Goal: Information Seeking & Learning: Learn about a topic

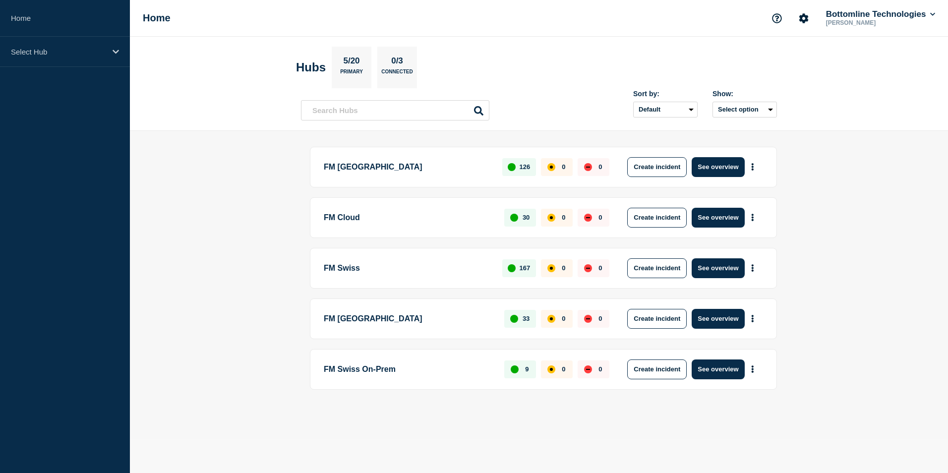
click at [343, 221] on p "FM Cloud" at bounding box center [408, 218] width 169 height 20
drag, startPoint x: 740, startPoint y: 219, endPoint x: 384, endPoint y: 220, distance: 355.4
click at [384, 220] on div "FM Cloud 30 0 0 Create incident See overview" at bounding box center [543, 217] width 467 height 41
click at [341, 221] on p "FM Cloud" at bounding box center [408, 218] width 169 height 20
click at [342, 212] on p "FM Cloud" at bounding box center [408, 218] width 169 height 20
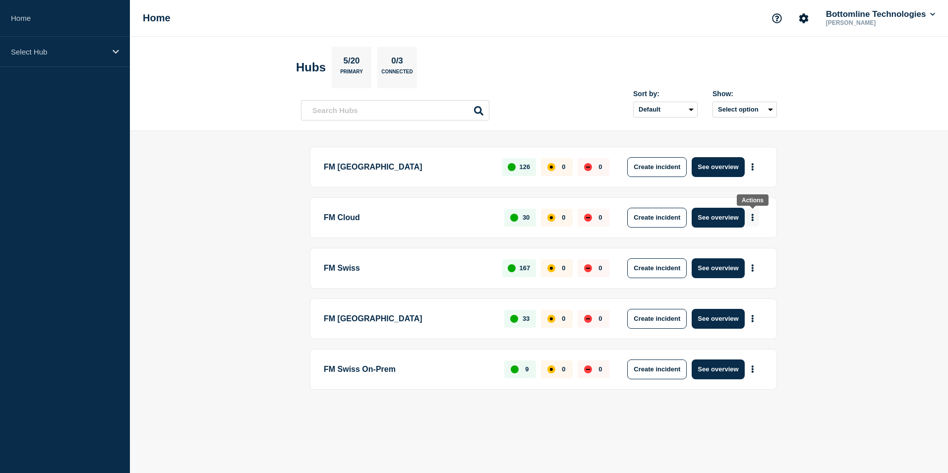
click at [753, 220] on icon "More actions" at bounding box center [753, 217] width 2 height 7
click at [349, 219] on p "FM Cloud" at bounding box center [408, 218] width 169 height 20
click at [347, 219] on p "FM Cloud" at bounding box center [408, 218] width 169 height 20
click at [328, 215] on p "FM Cloud" at bounding box center [408, 218] width 169 height 20
click at [36, 54] on p "Select Hub" at bounding box center [58, 52] width 95 height 8
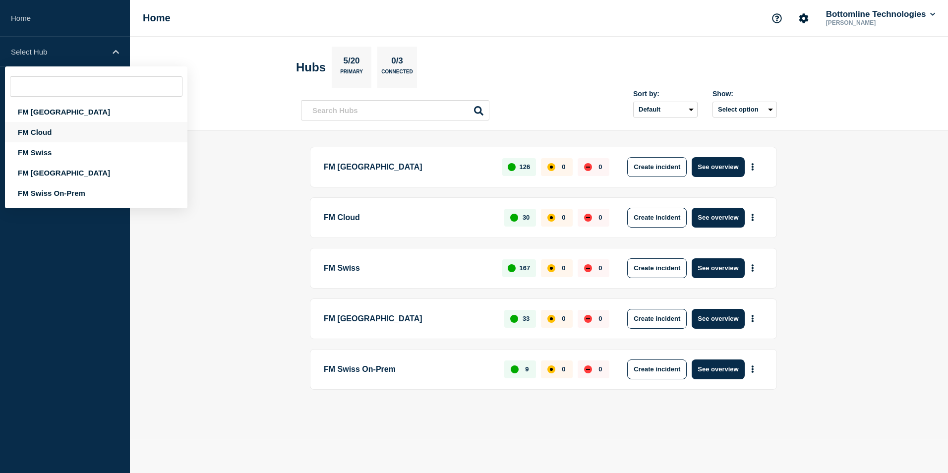
click at [43, 131] on div "FM Cloud" at bounding box center [96, 132] width 182 height 20
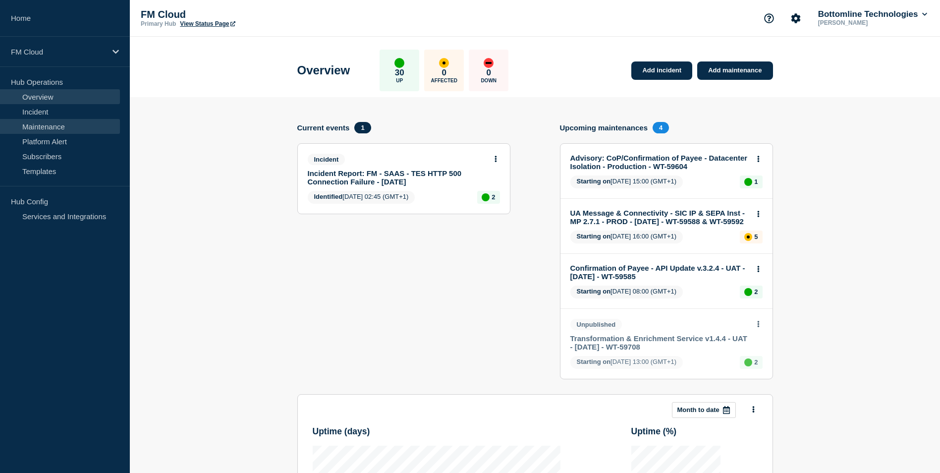
click at [49, 130] on link "Maintenance" at bounding box center [60, 126] width 120 height 15
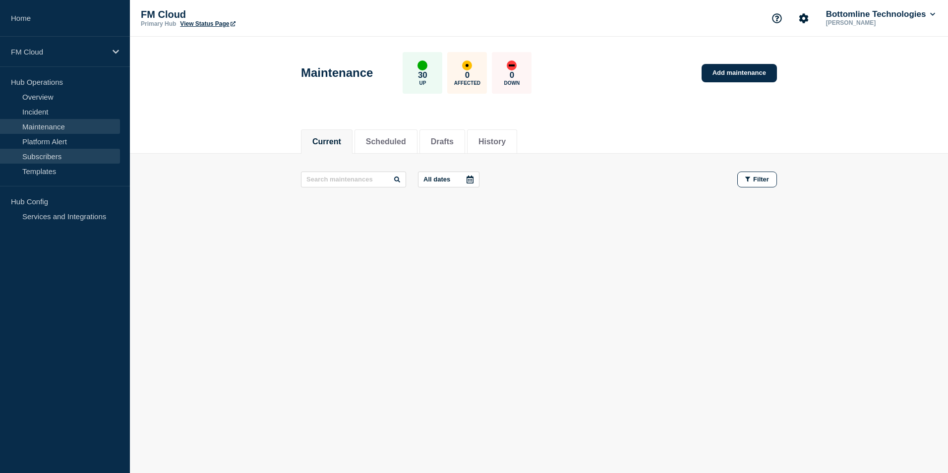
click at [44, 159] on link "Subscribers" at bounding box center [60, 156] width 120 height 15
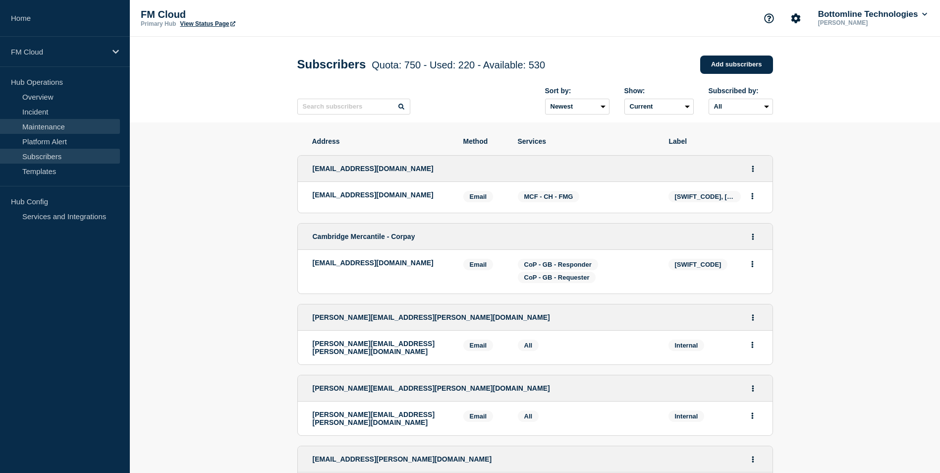
click at [44, 125] on link "Maintenance" at bounding box center [60, 126] width 120 height 15
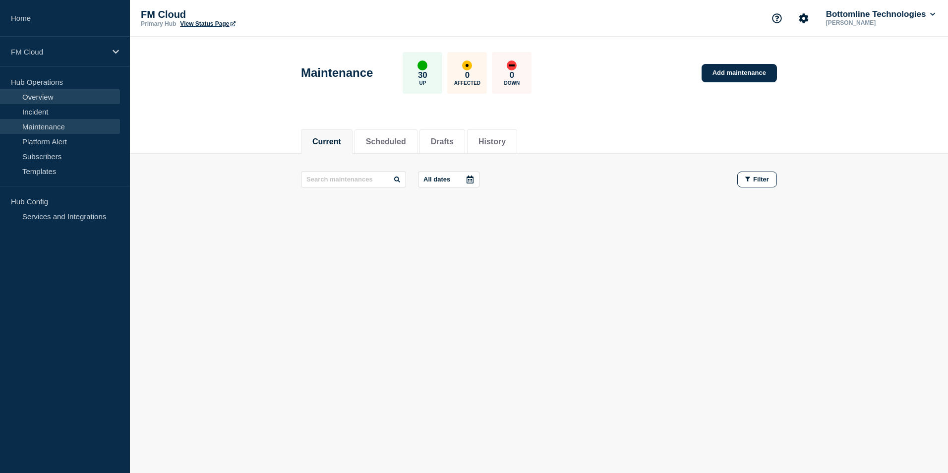
click at [53, 98] on link "Overview" at bounding box center [60, 96] width 120 height 15
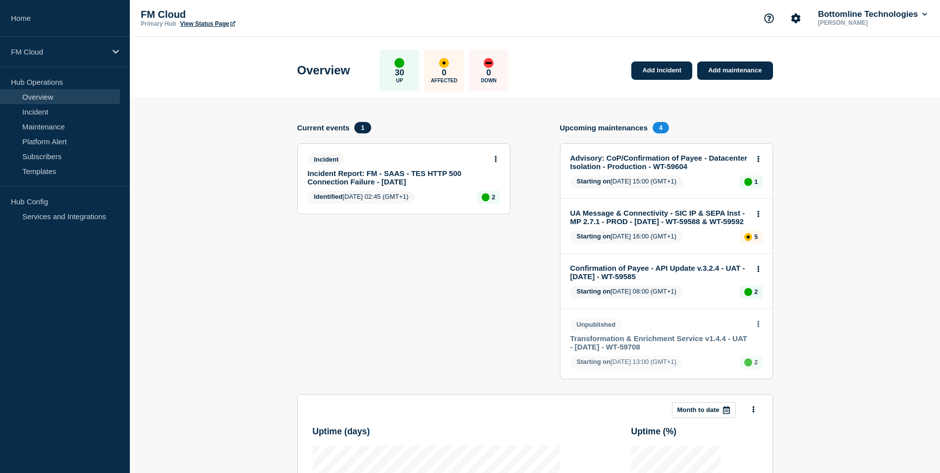
click at [405, 75] on p "30" at bounding box center [399, 73] width 9 height 10
click at [58, 217] on link "Services and Integrations" at bounding box center [60, 216] width 120 height 15
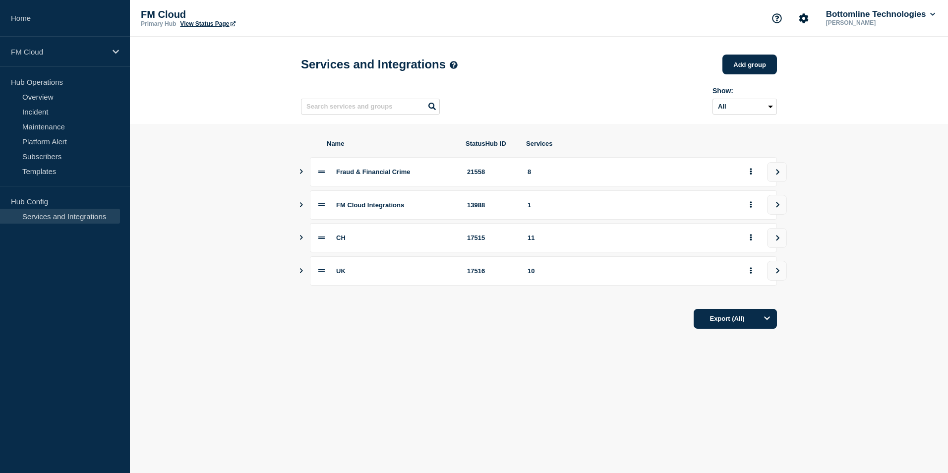
click at [301, 207] on icon "Show services" at bounding box center [301, 204] width 6 height 5
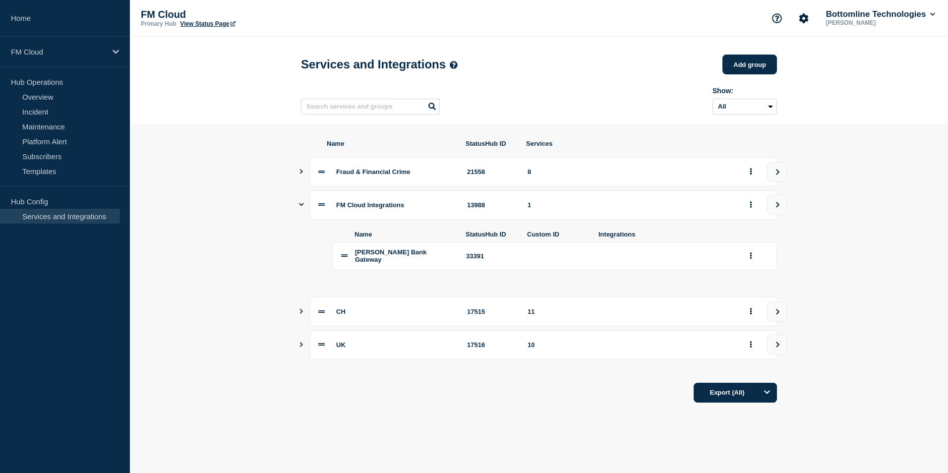
click at [301, 208] on icon "Show services" at bounding box center [301, 204] width 5 height 6
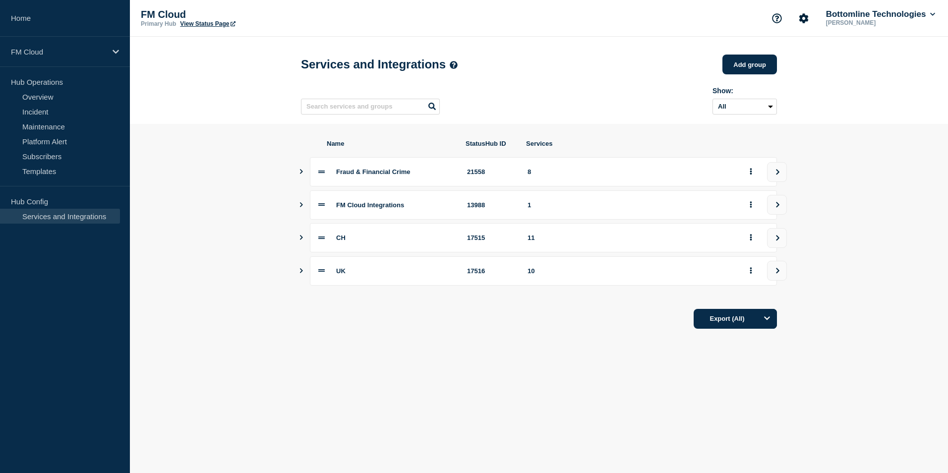
click at [303, 240] on icon "Show services" at bounding box center [301, 237] width 6 height 5
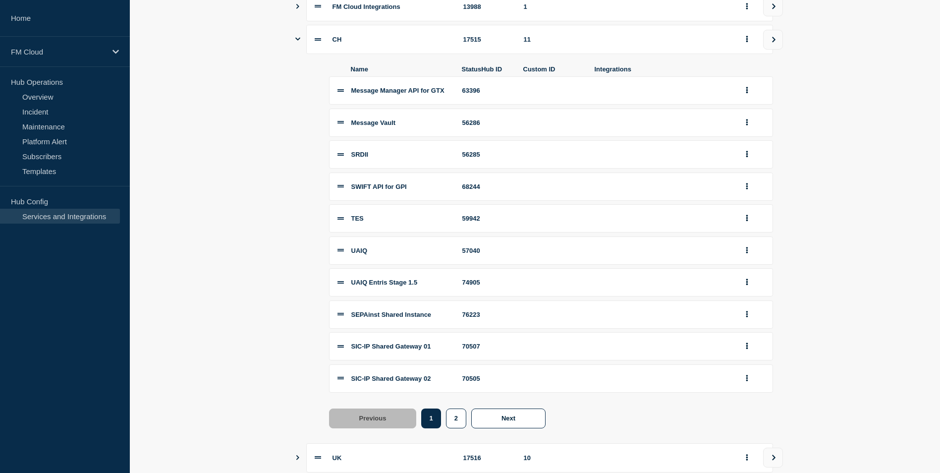
scroll to position [149, 0]
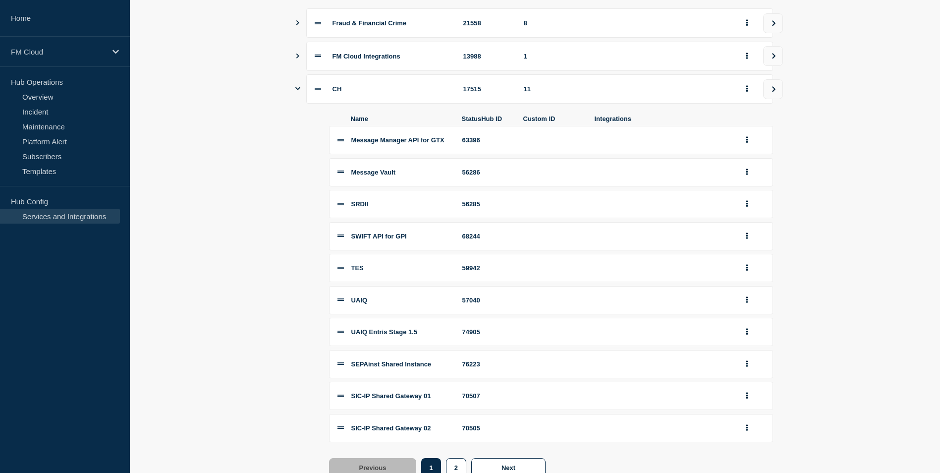
click at [295, 91] on icon "Show services" at bounding box center [297, 88] width 5 height 6
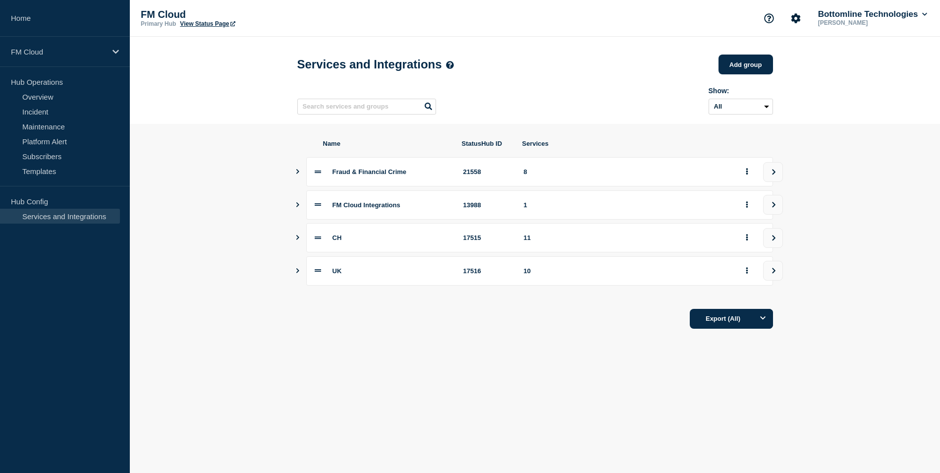
scroll to position [0, 0]
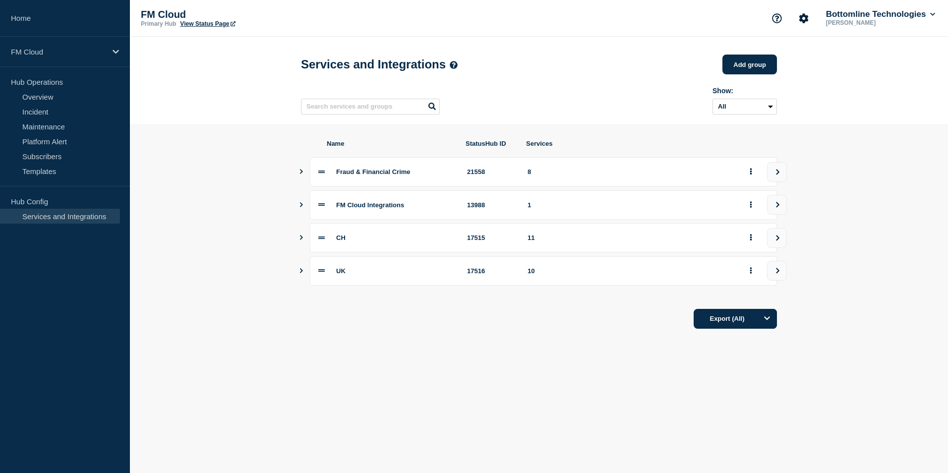
click at [300, 273] on icon "Show services" at bounding box center [301, 270] width 6 height 5
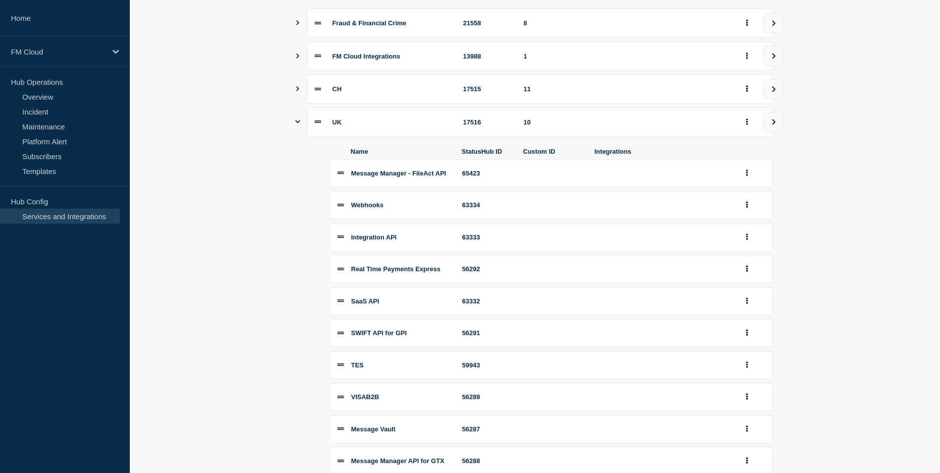
scroll to position [198, 0]
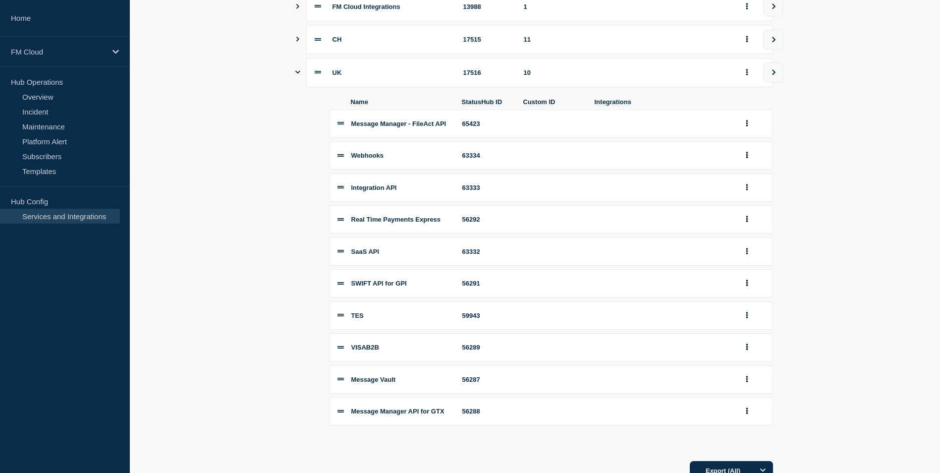
click at [300, 77] on div "UK 17516 10" at bounding box center [535, 72] width 476 height 29
click at [294, 75] on section "Name StatusHub ID Services Fraud & Financial Crime 21558 8 FM Cloud Integration…" at bounding box center [535, 211] width 811 height 571
click at [299, 74] on icon "Show services" at bounding box center [297, 72] width 5 height 3
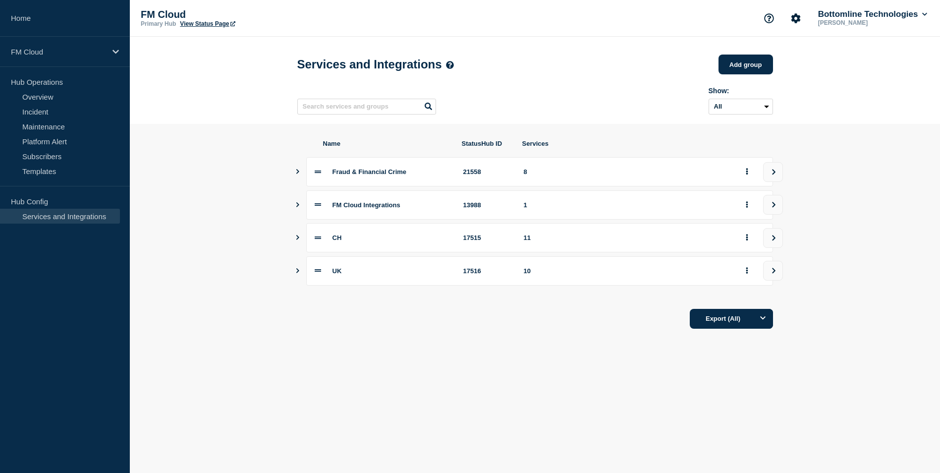
scroll to position [0, 0]
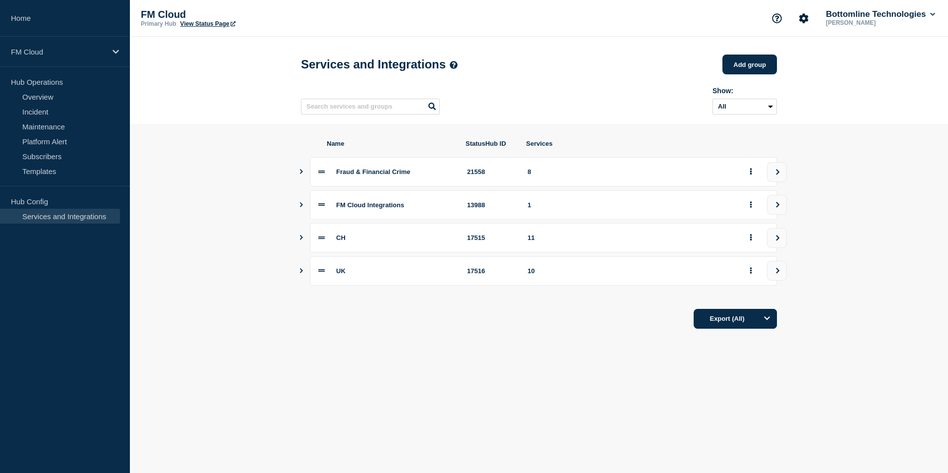
click at [300, 239] on icon "Show services" at bounding box center [301, 237] width 6 height 5
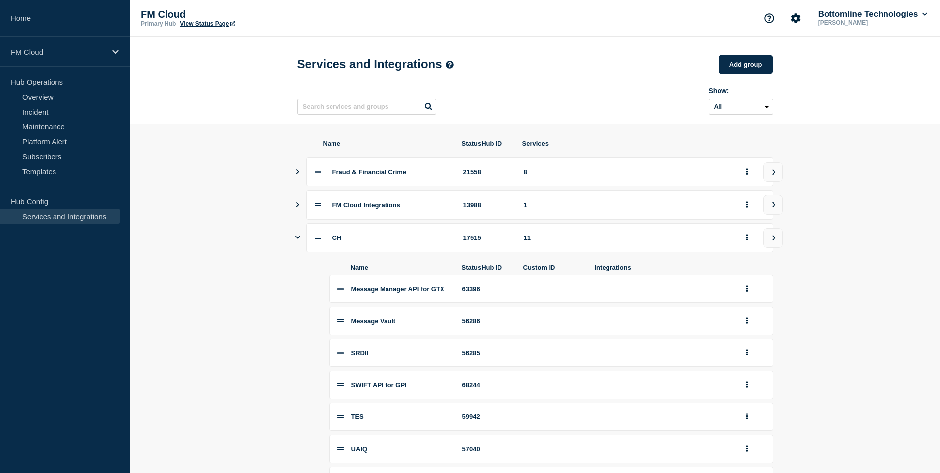
click at [296, 174] on icon "Show services" at bounding box center [297, 171] width 6 height 5
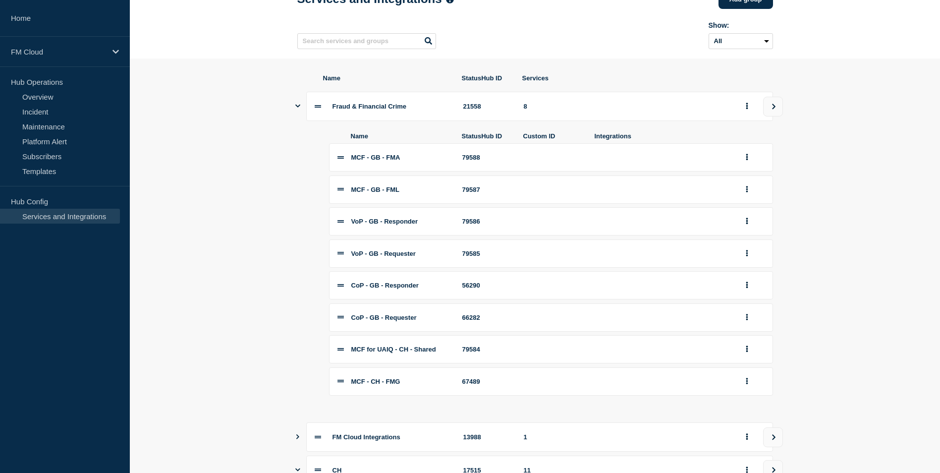
scroll to position [50, 0]
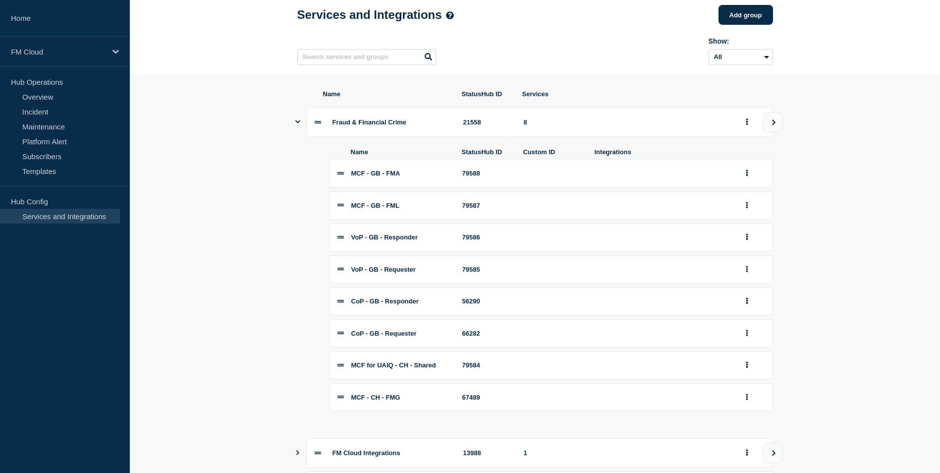
click at [302, 129] on div "Fraud & Financial Crime 21558 8" at bounding box center [535, 122] width 476 height 29
click at [301, 126] on div "Fraud & Financial Crime 21558 8" at bounding box center [535, 122] width 476 height 29
click at [299, 125] on icon "Show services" at bounding box center [297, 121] width 5 height 6
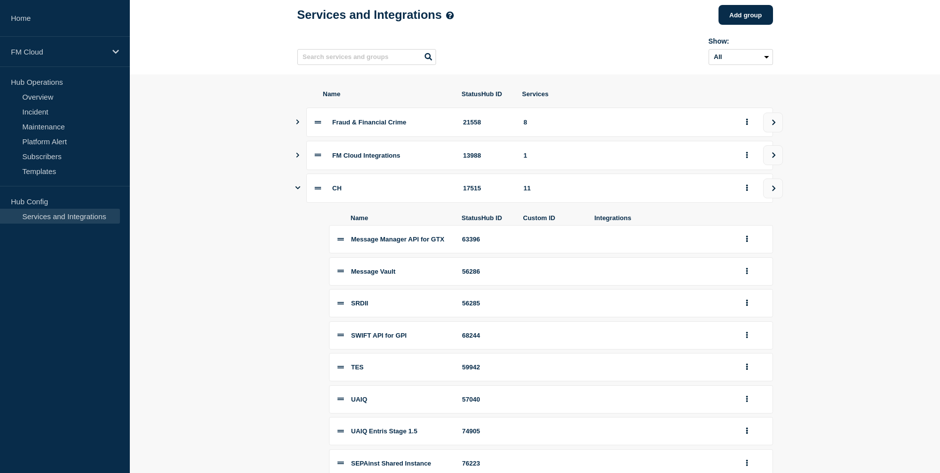
click at [298, 157] on icon "Show services" at bounding box center [297, 155] width 6 height 5
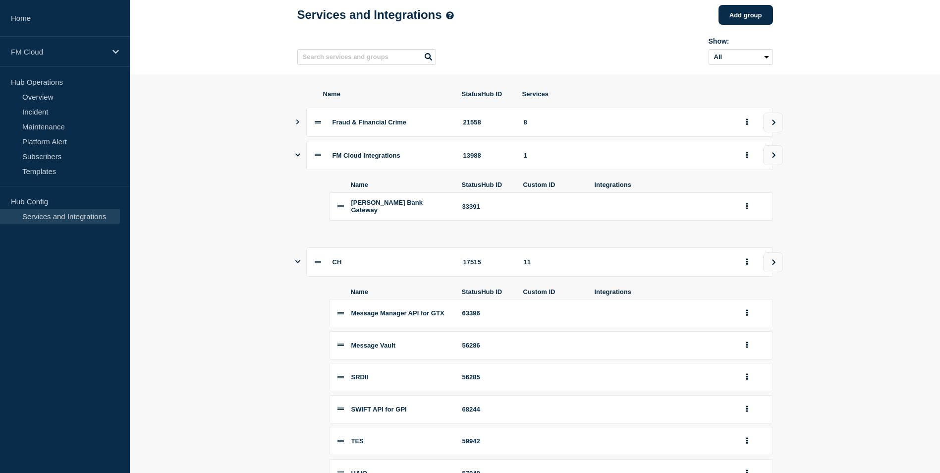
click at [298, 157] on icon "Show services" at bounding box center [297, 155] width 5 height 6
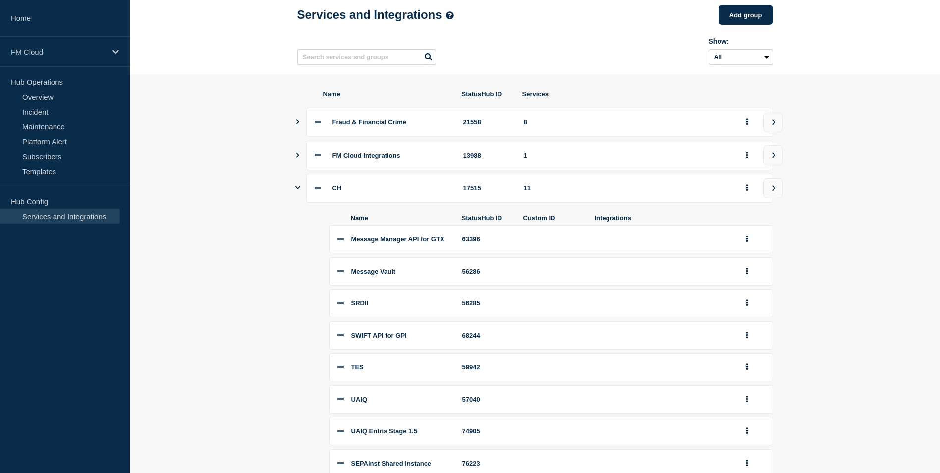
click at [299, 191] on icon "Show services" at bounding box center [297, 187] width 5 height 6
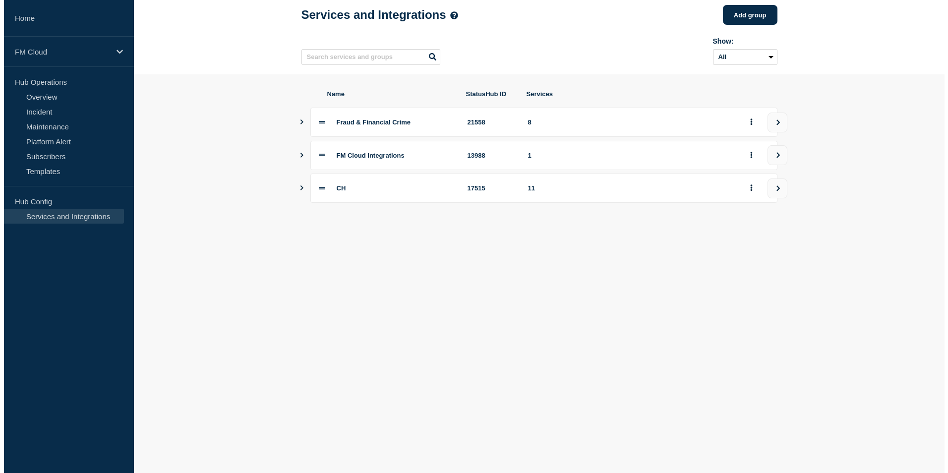
scroll to position [0, 0]
